Goal: Task Accomplishment & Management: Manage account settings

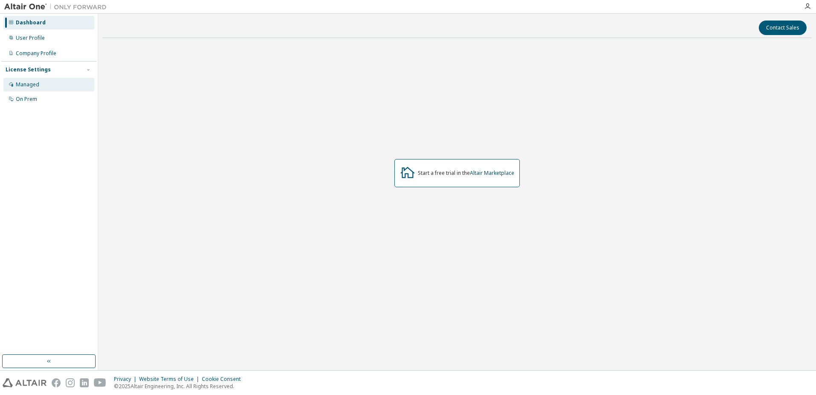
click at [38, 86] on div "Managed" at bounding box center [27, 84] width 23 height 7
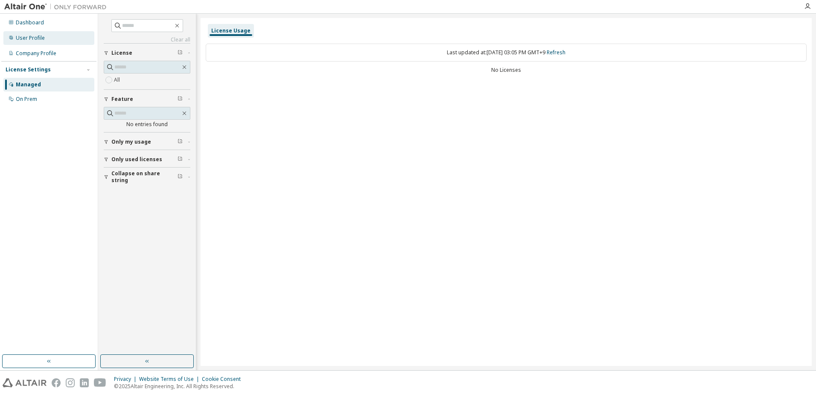
click at [49, 37] on div "User Profile" at bounding box center [48, 38] width 91 height 14
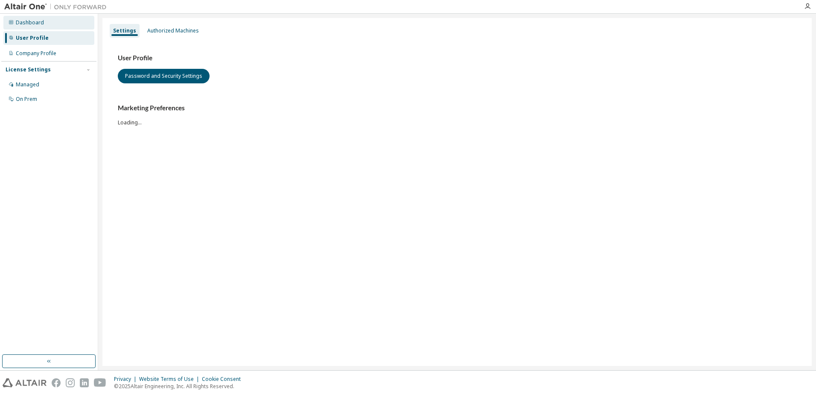
click at [49, 24] on div "Dashboard" at bounding box center [48, 23] width 91 height 14
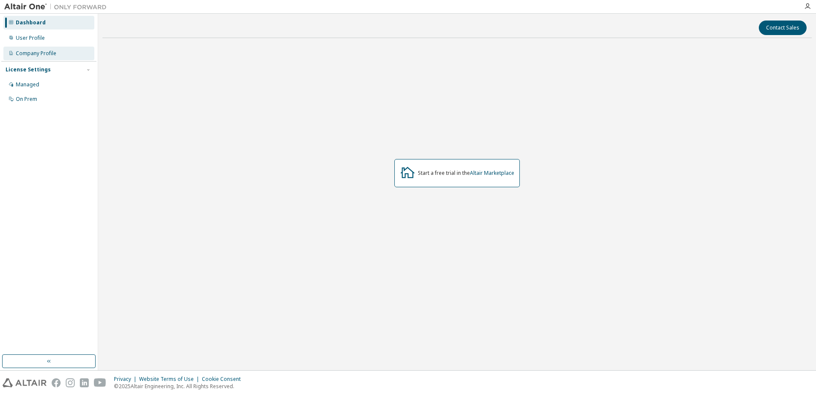
click at [50, 50] on div "Company Profile" at bounding box center [36, 53] width 41 height 7
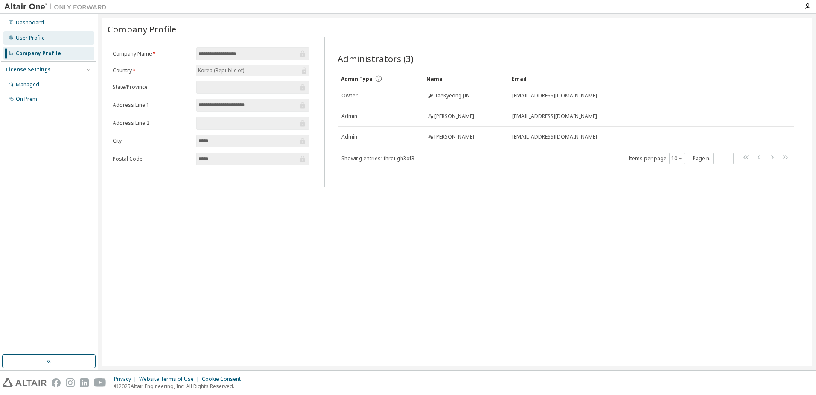
click at [30, 41] on div "User Profile" at bounding box center [48, 38] width 91 height 14
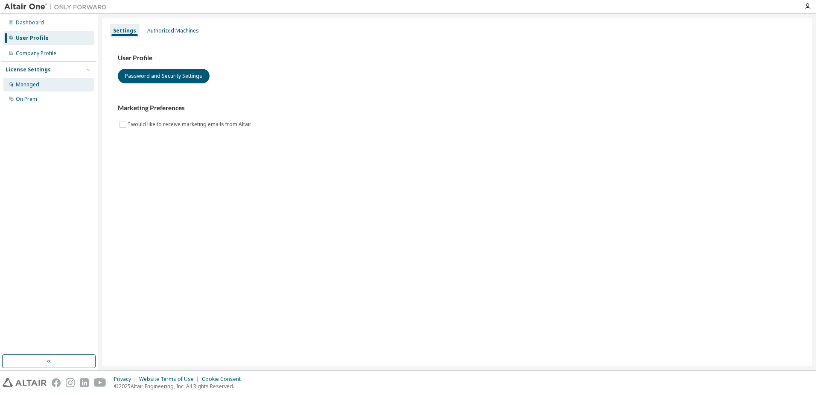
click at [53, 85] on div "Managed" at bounding box center [48, 85] width 91 height 14
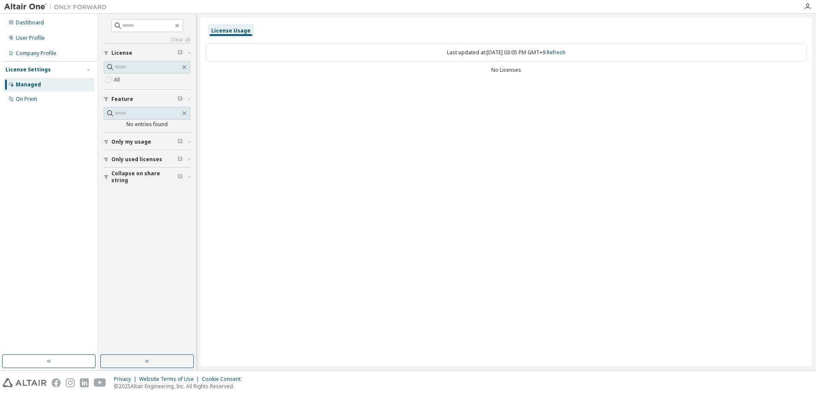
click at [102, 160] on div "Clear all Collapse on share string Only used licenses Only my usage Feature No …" at bounding box center [146, 184] width 95 height 338
click at [26, 97] on div "On Prem" at bounding box center [26, 99] width 21 height 7
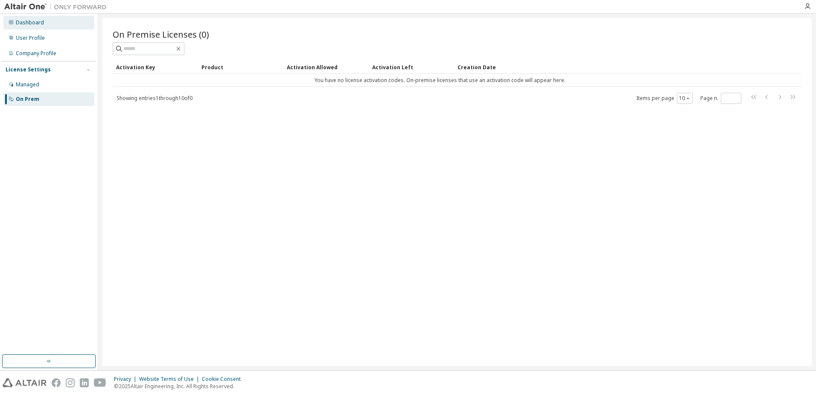
click at [56, 19] on div "Dashboard" at bounding box center [48, 23] width 91 height 14
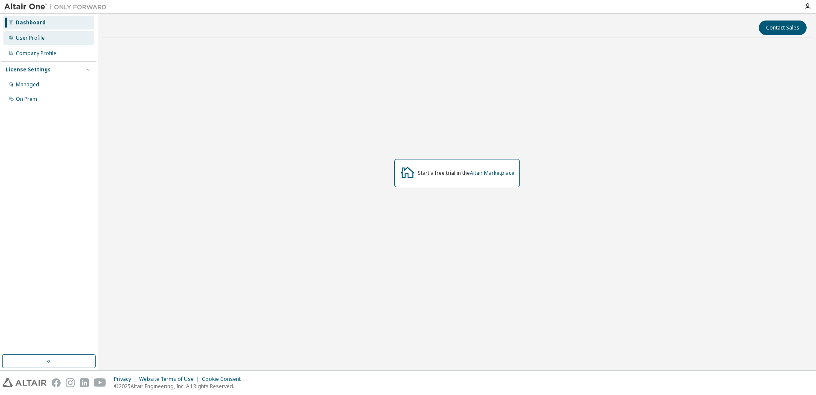
click at [53, 35] on div "User Profile" at bounding box center [48, 38] width 91 height 14
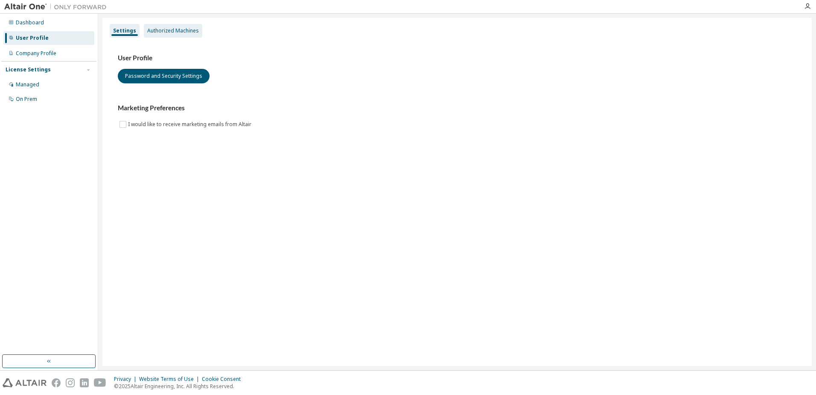
click at [181, 26] on div "Authorized Machines" at bounding box center [173, 31] width 58 height 14
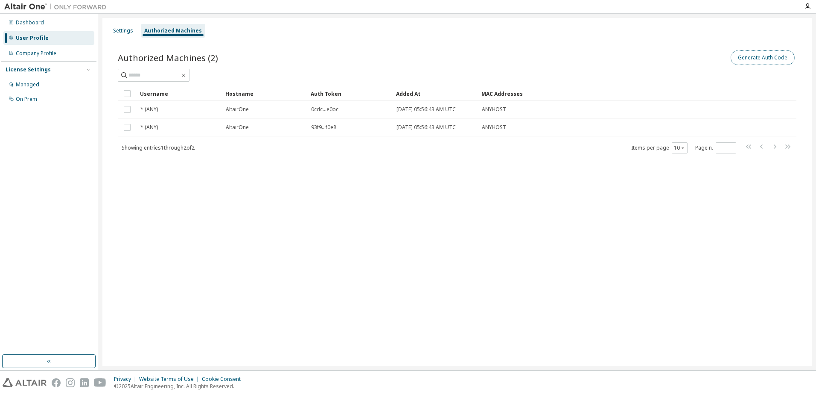
click at [771, 59] on button "Generate Auth Code" at bounding box center [763, 57] width 64 height 15
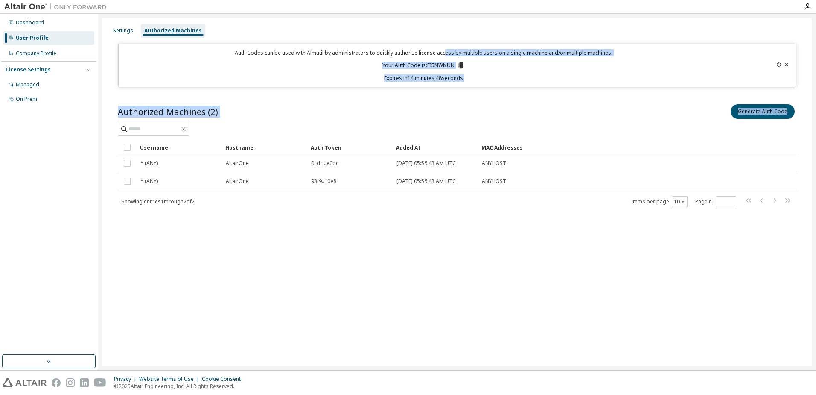
drag, startPoint x: 646, startPoint y: 84, endPoint x: 1070, endPoint y: 117, distance: 425.7
click at [816, 117] on html "Dashboard User Profile Company Profile License Settings Managed On Prem Setting…" at bounding box center [408, 197] width 816 height 395
click at [450, 64] on p "Your Auth Code is: EI5NWNUN" at bounding box center [424, 65] width 82 height 8
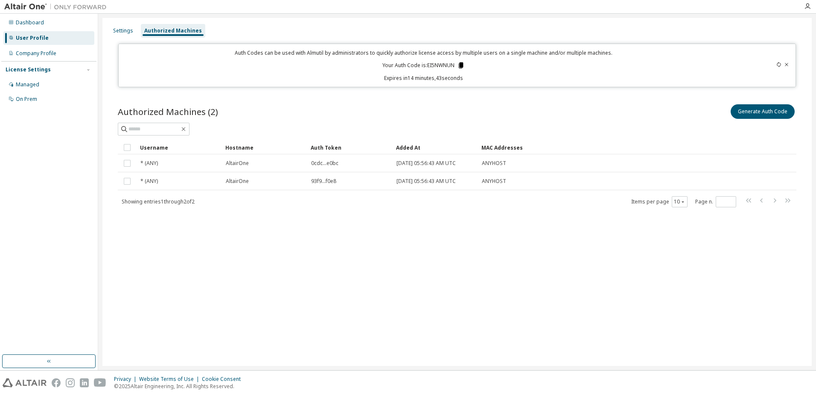
click at [462, 69] on icon at bounding box center [461, 65] width 8 height 8
click at [462, 68] on icon at bounding box center [461, 65] width 5 height 6
drag, startPoint x: 524, startPoint y: 83, endPoint x: 540, endPoint y: 83, distance: 15.4
click at [529, 85] on div "Auth Codes can be used with Almutil by administrators to quickly authorize lice…" at bounding box center [457, 66] width 678 height 44
click at [135, 26] on div "Settings" at bounding box center [123, 31] width 27 height 14
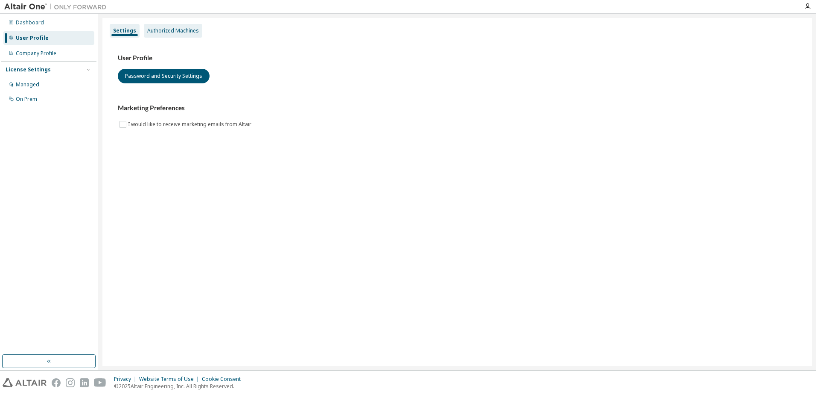
click at [158, 27] on div "Authorized Machines" at bounding box center [173, 30] width 52 height 7
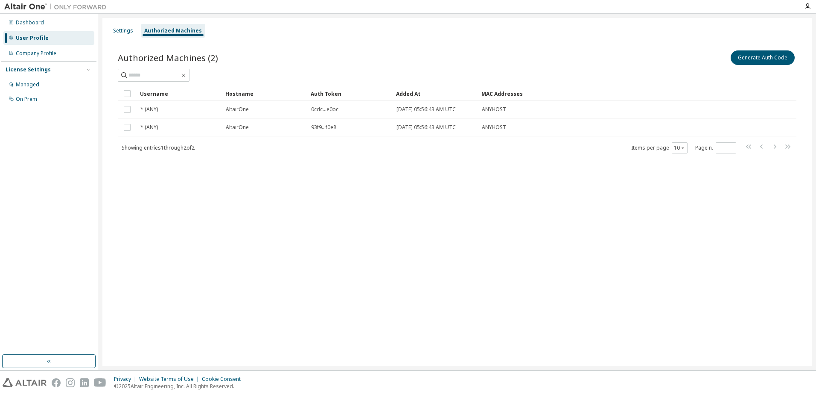
click at [357, 206] on div "Settings Authorized Machines Authorized Machines (2) Generate Auth Code Clear L…" at bounding box center [457, 192] width 710 height 348
click at [759, 59] on button "Generate Auth Code" at bounding box center [763, 57] width 64 height 15
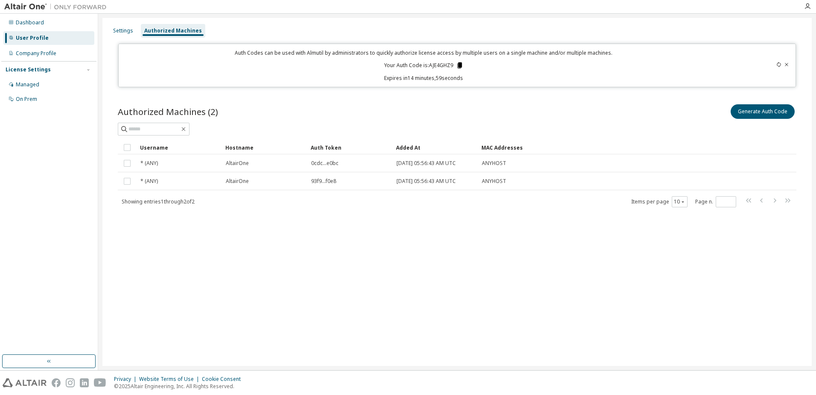
click at [462, 64] on icon at bounding box center [460, 65] width 8 height 8
drag, startPoint x: 428, startPoint y: 160, endPoint x: 457, endPoint y: 202, distance: 51.0
click at [457, 202] on div "Showing entries 1 through 2 of 2 Items per page 10 Page n. *" at bounding box center [457, 201] width 679 height 12
click at [354, 302] on div "Settings Authorized Machines Auth Codes can be used with Almutil by administrat…" at bounding box center [457, 192] width 710 height 348
click at [807, 8] on icon "button" at bounding box center [807, 6] width 7 height 7
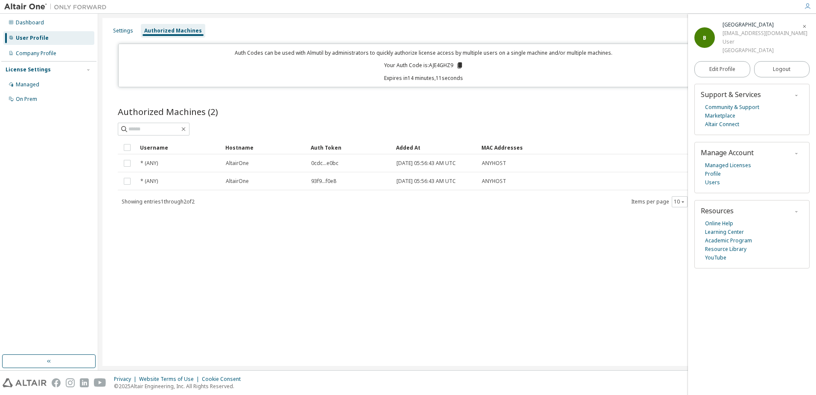
click at [708, 21] on div "B Bosung Park midalli324@naver.com User Hongik University2" at bounding box center [752, 37] width 115 height 34
click at [73, 24] on div "Dashboard" at bounding box center [48, 23] width 91 height 14
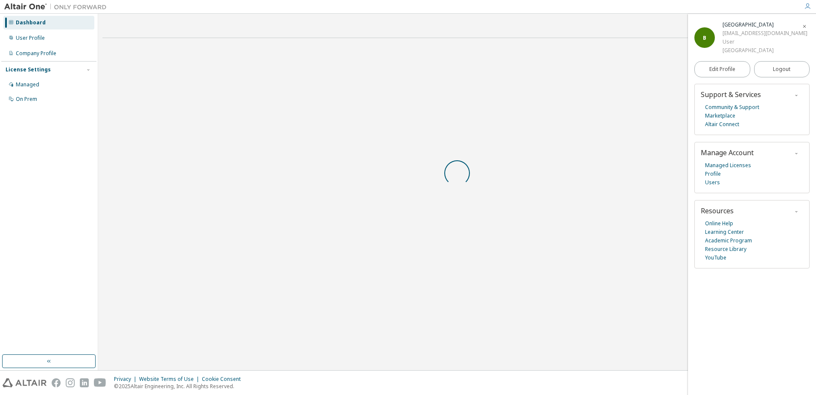
click at [802, 24] on icon "button" at bounding box center [804, 26] width 5 height 5
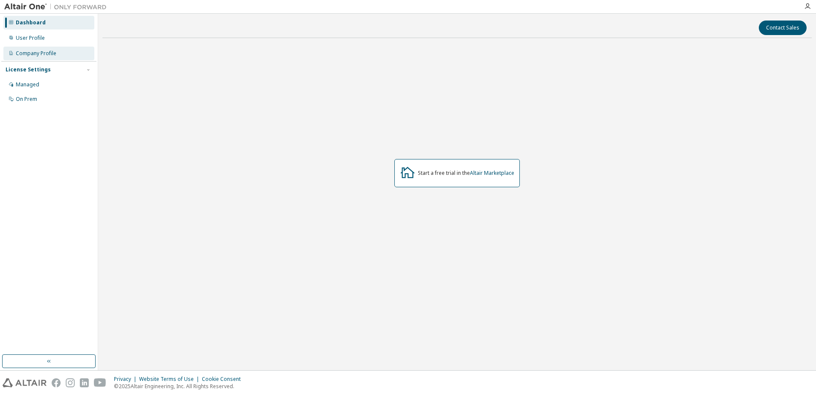
click at [27, 57] on div "Company Profile" at bounding box center [48, 54] width 91 height 14
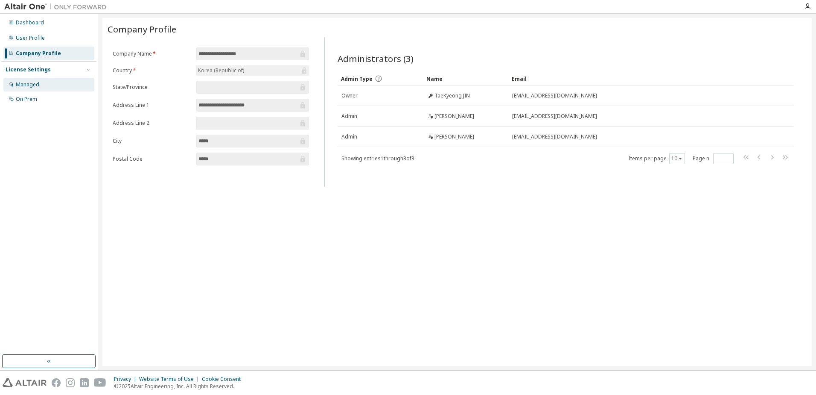
click at [34, 88] on div "Managed" at bounding box center [48, 85] width 91 height 14
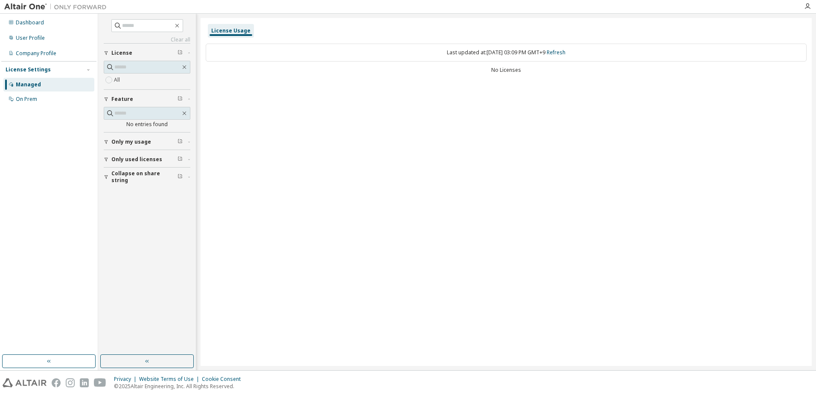
click at [509, 170] on div "License Usage Last updated at: Thu 2025-09-11 03:09 PM GMT+9 Refresh No Licenses" at bounding box center [506, 192] width 611 height 348
click at [27, 9] on img at bounding box center [57, 7] width 107 height 9
click at [34, 3] on img at bounding box center [57, 7] width 107 height 9
click at [71, 9] on img at bounding box center [57, 7] width 107 height 9
drag, startPoint x: 73, startPoint y: 7, endPoint x: 301, endPoint y: 173, distance: 281.2
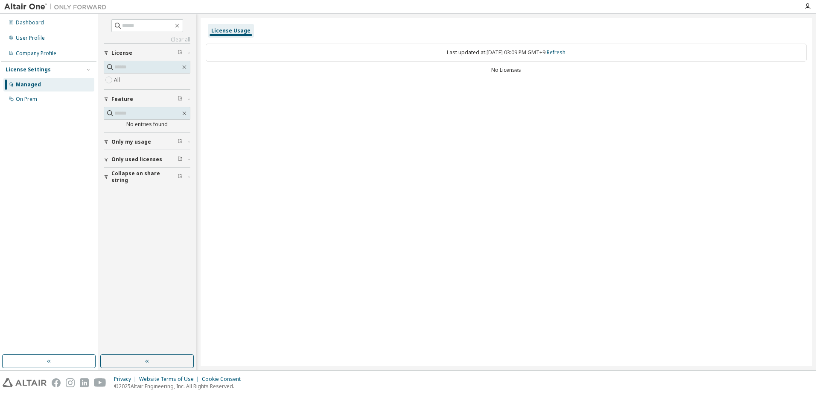
click at [74, 7] on img at bounding box center [57, 7] width 107 height 9
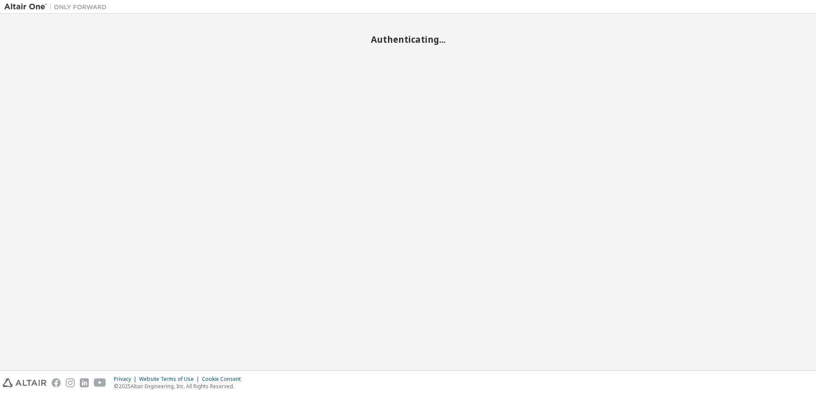
click at [693, 139] on div "Authenticating..." at bounding box center [408, 192] width 808 height 348
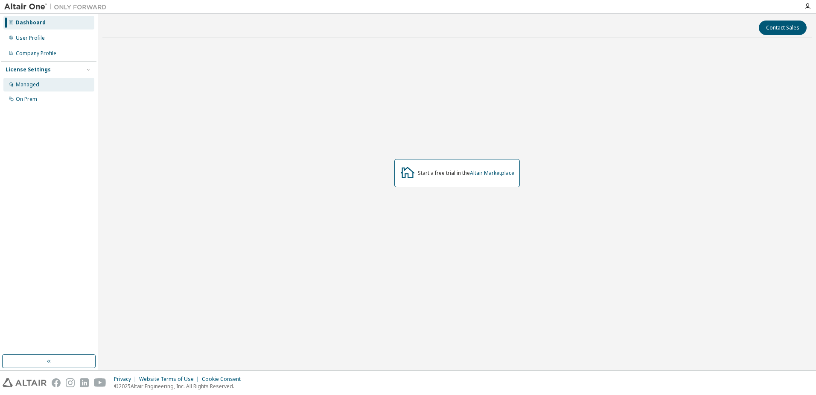
click at [71, 85] on div "Managed" at bounding box center [48, 85] width 91 height 14
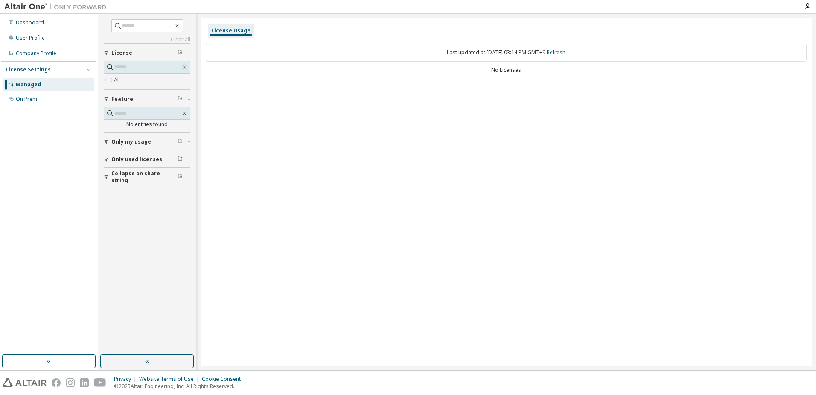
click at [44, 46] on div "Dashboard User Profile Company Profile License Settings Managed On Prem" at bounding box center [48, 61] width 95 height 92
click at [43, 48] on div "Company Profile" at bounding box center [48, 54] width 91 height 14
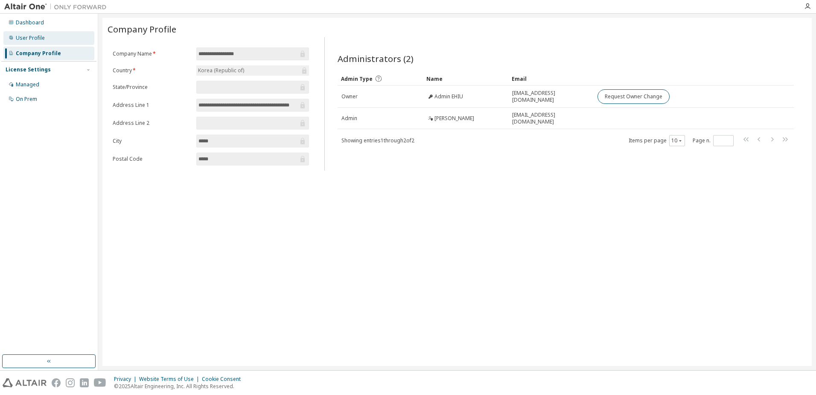
click at [39, 38] on div "User Profile" at bounding box center [30, 38] width 29 height 7
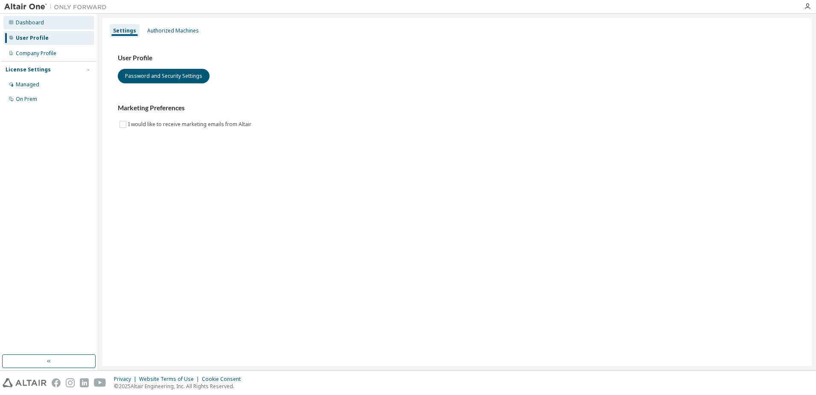
click at [43, 26] on div "Dashboard" at bounding box center [48, 23] width 91 height 14
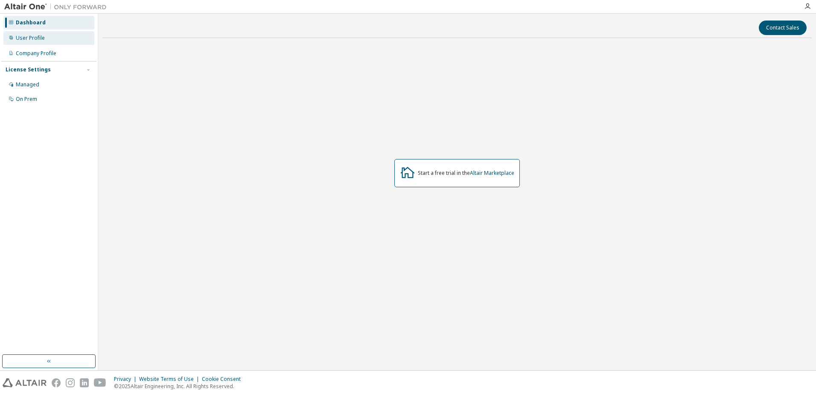
click at [70, 36] on div "User Profile" at bounding box center [48, 38] width 91 height 14
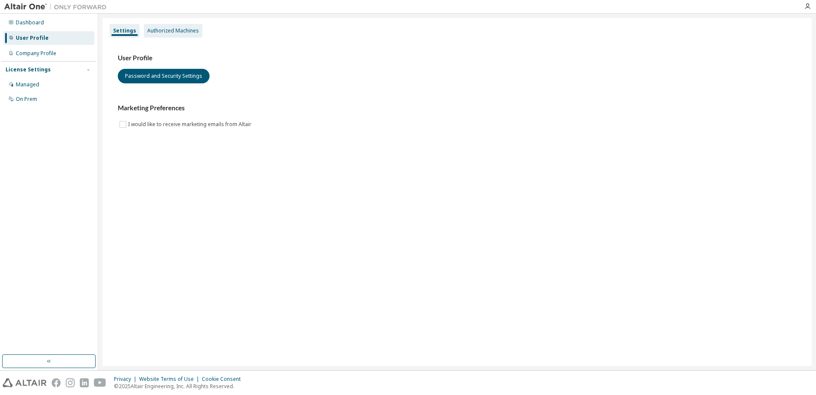
click at [171, 28] on div "Authorized Machines" at bounding box center [173, 30] width 52 height 7
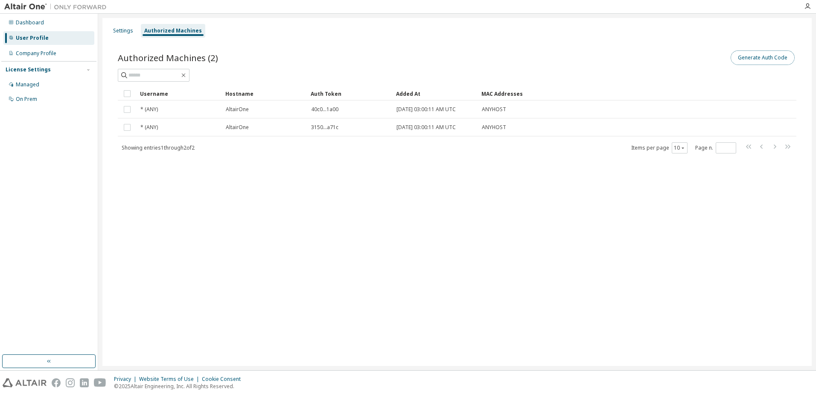
click at [762, 56] on button "Generate Auth Code" at bounding box center [763, 57] width 64 height 15
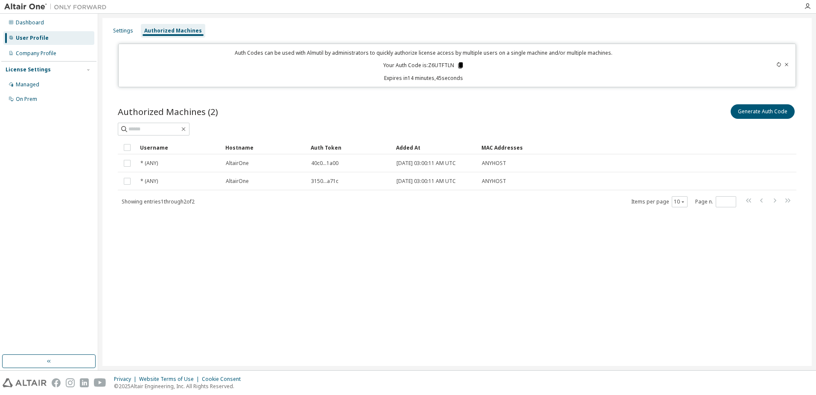
click at [460, 66] on icon at bounding box center [460, 65] width 5 height 6
click at [565, 319] on div "Settings Authorized Machines Auth Codes can be used with Almutil by administrat…" at bounding box center [457, 192] width 710 height 348
click at [459, 66] on icon at bounding box center [460, 65] width 5 height 6
click at [463, 65] on icon at bounding box center [461, 65] width 8 height 8
click at [461, 63] on icon at bounding box center [460, 65] width 5 height 6
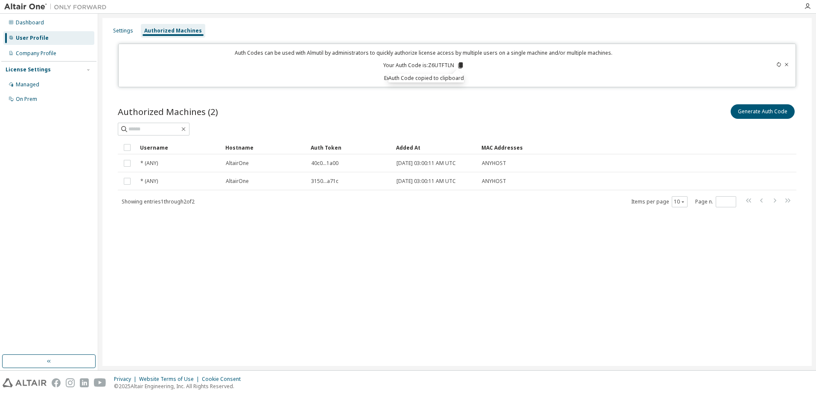
drag, startPoint x: 355, startPoint y: 110, endPoint x: 416, endPoint y: 95, distance: 63.0
click at [357, 109] on div "Authorized Machines (2) Generate Auth Code" at bounding box center [457, 111] width 679 height 18
